Goal: Find specific page/section: Find specific page/section

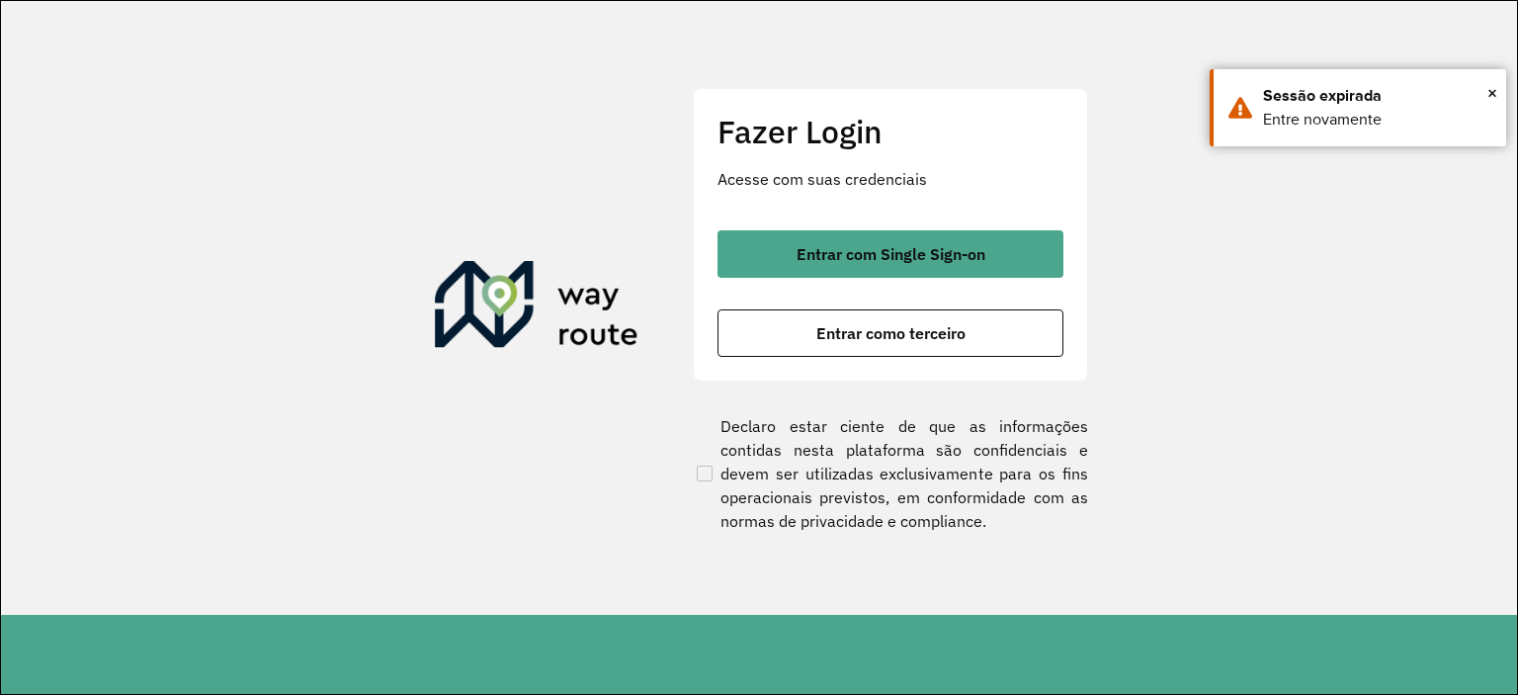
drag, startPoint x: 0, startPoint y: 0, endPoint x: 818, endPoint y: 233, distance: 850.9
click at [818, 233] on button "Entrar com Single Sign-on" at bounding box center [890, 253] width 346 height 47
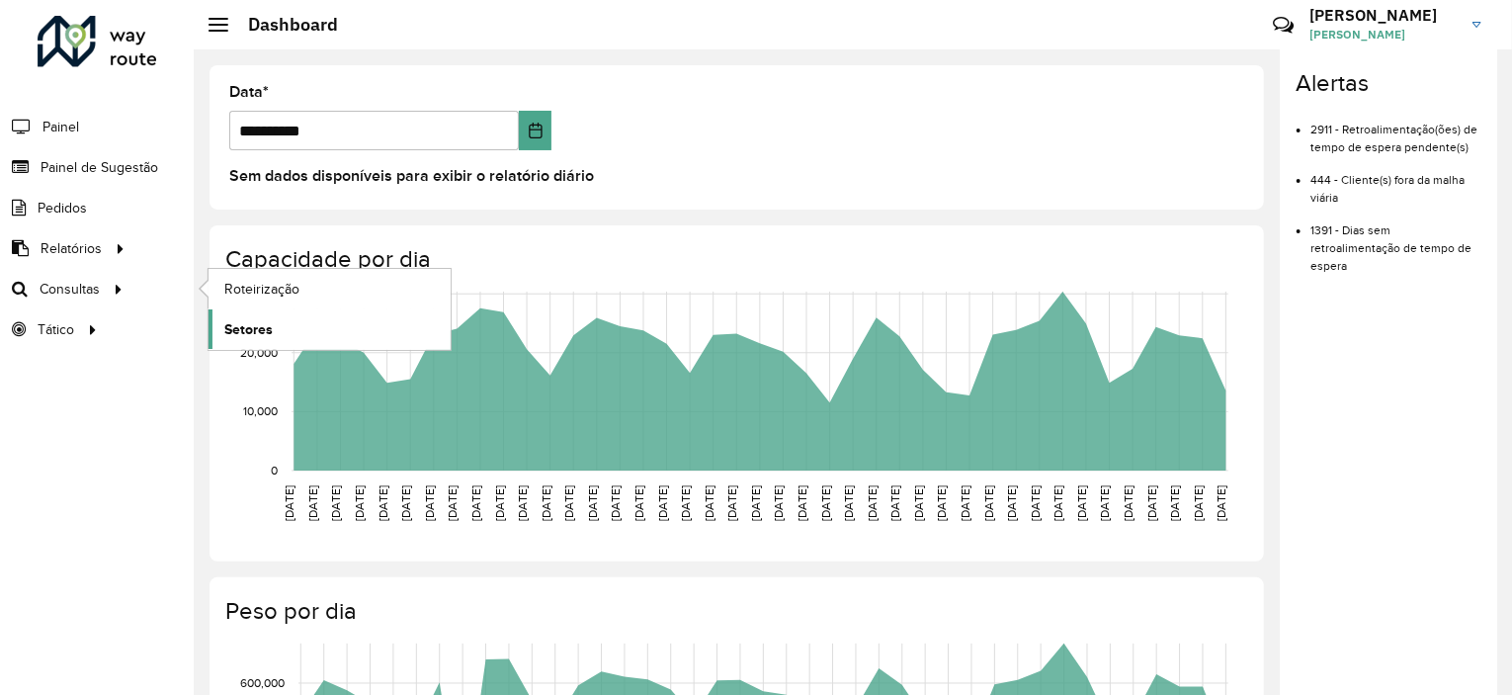
click at [250, 327] on span "Setores" at bounding box center [248, 329] width 48 height 21
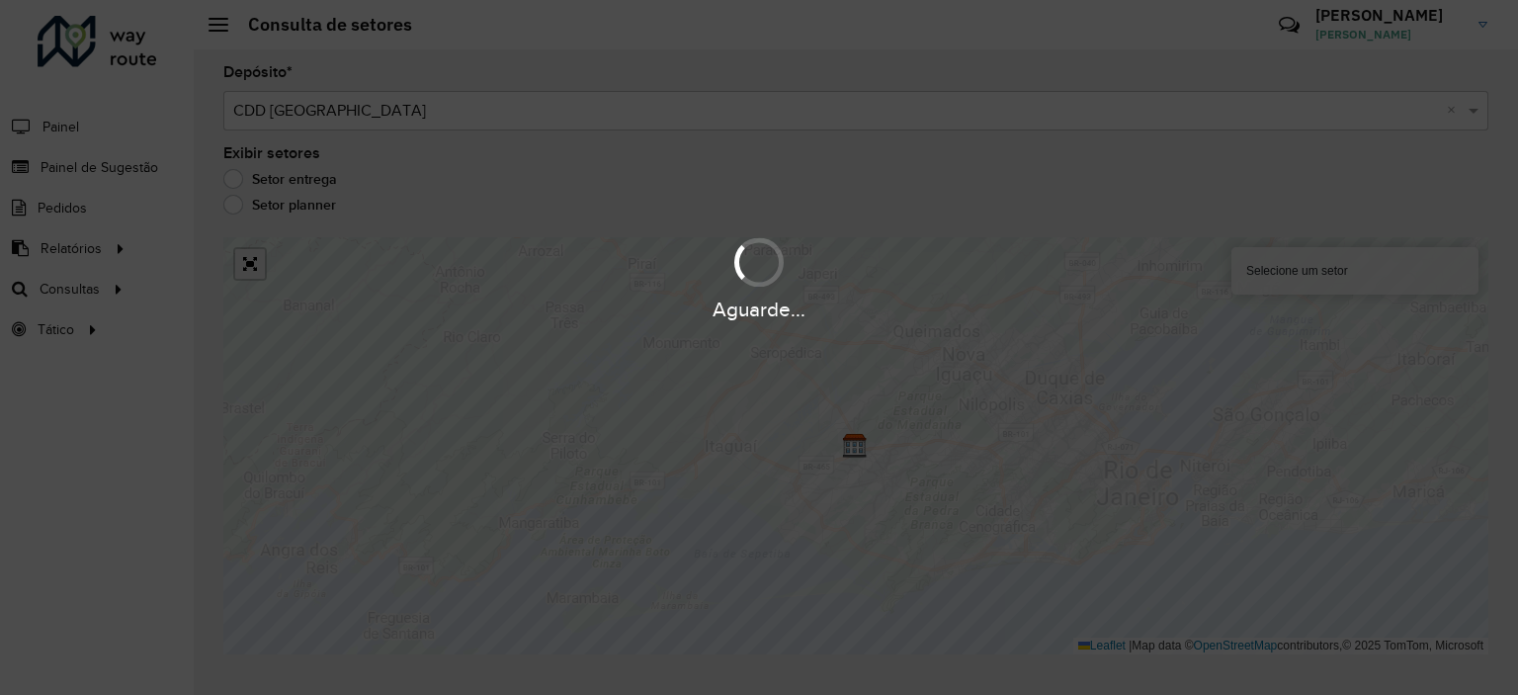
click at [253, 273] on div "Aguarde..." at bounding box center [759, 278] width 1518 height 94
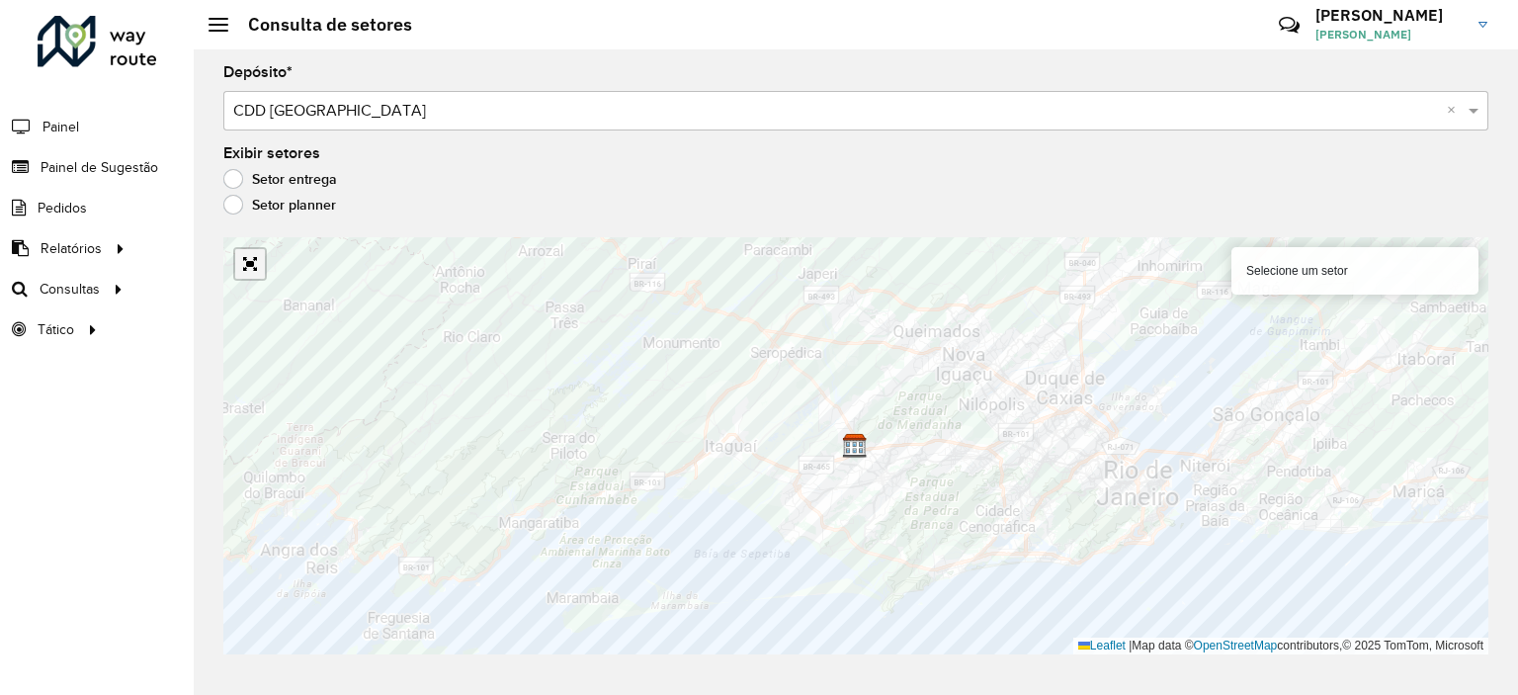
click at [253, 273] on link "Abrir mapa em tela cheia" at bounding box center [250, 264] width 30 height 30
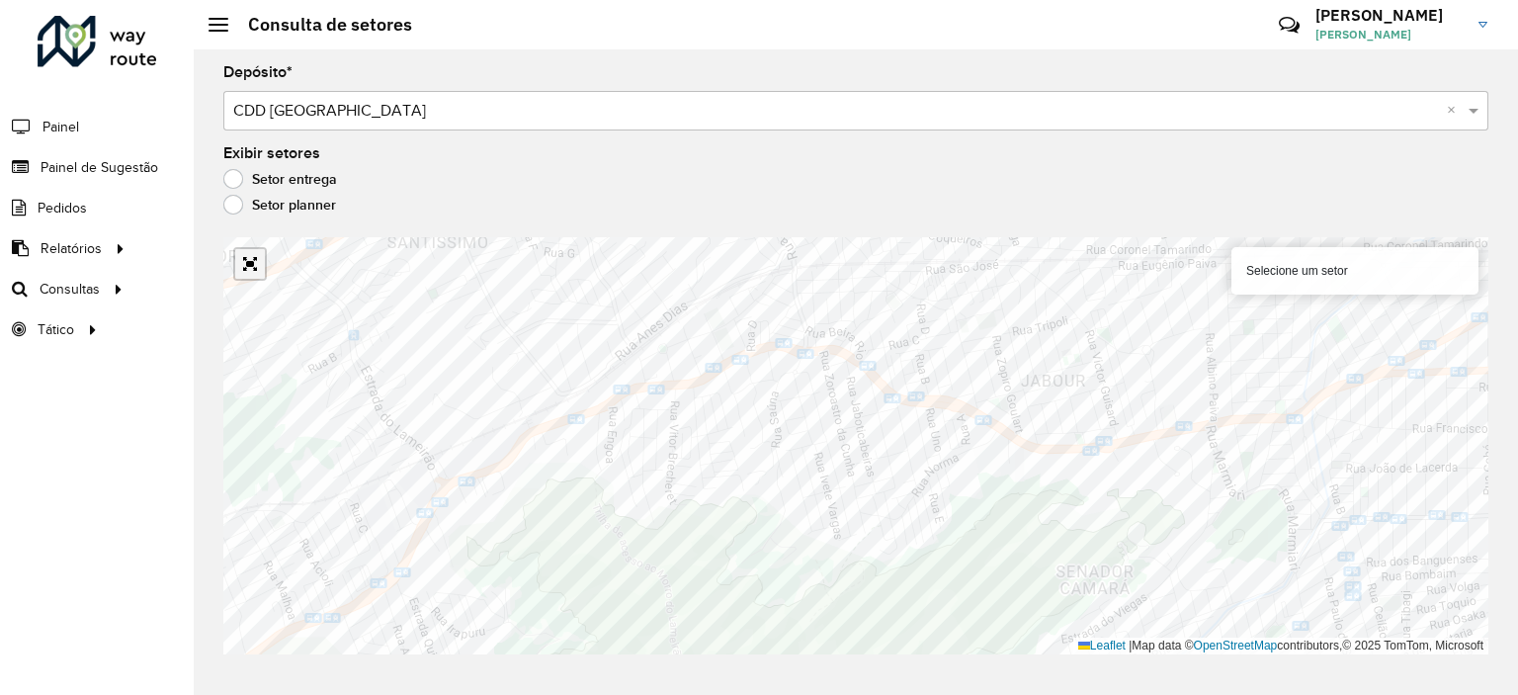
click at [251, 255] on link "Abrir mapa em tela cheia" at bounding box center [250, 264] width 30 height 30
